Goal: Task Accomplishment & Management: Manage account settings

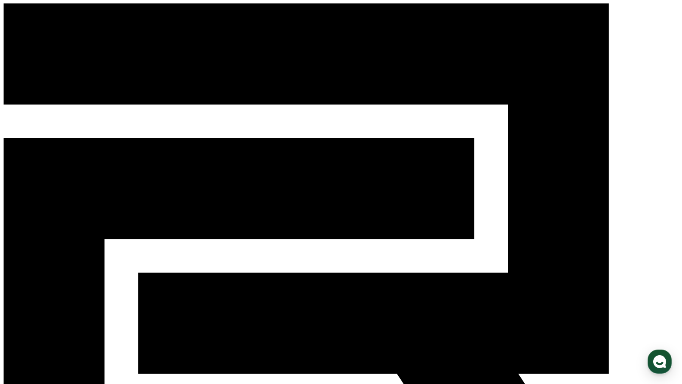
scroll to position [1678, 0]
